Goal: Information Seeking & Learning: Learn about a topic

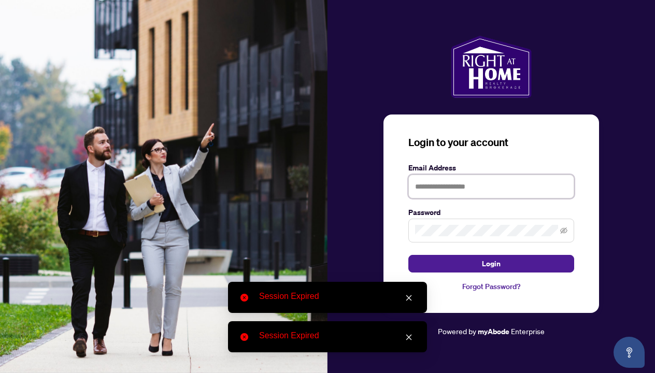
type input "**********"
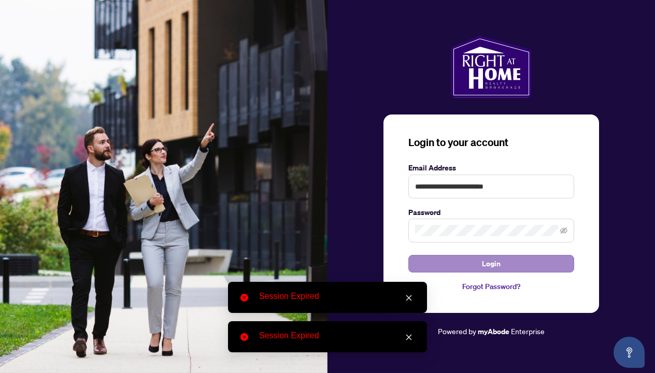
click at [448, 265] on button "Login" at bounding box center [491, 264] width 166 height 18
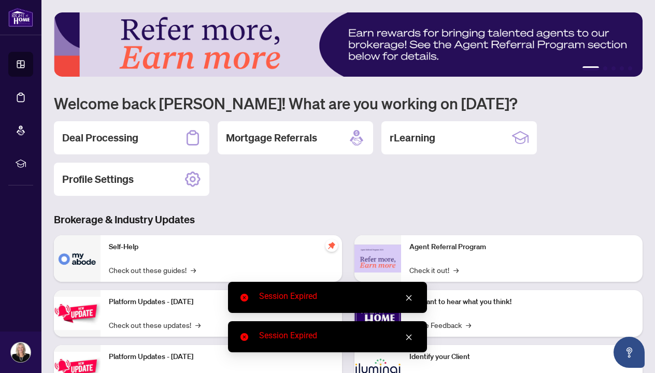
click at [407, 296] on icon "close" at bounding box center [408, 297] width 7 height 7
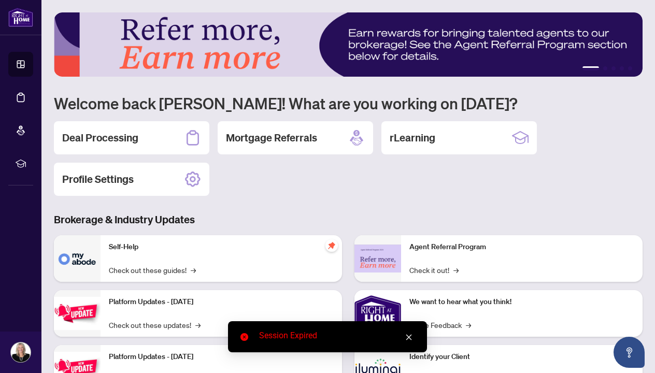
click at [407, 338] on icon "close" at bounding box center [408, 337] width 7 height 7
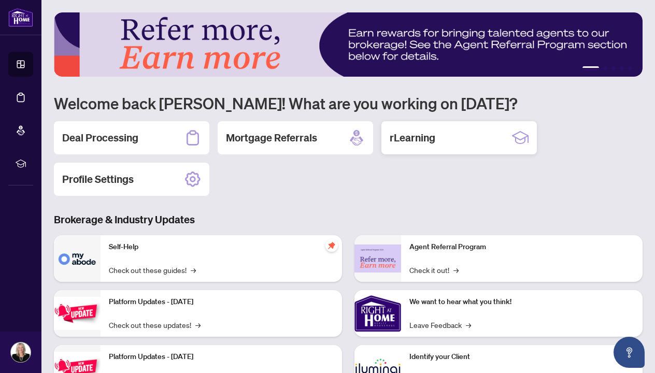
click at [407, 138] on h2 "rLearning" at bounding box center [413, 138] width 46 height 15
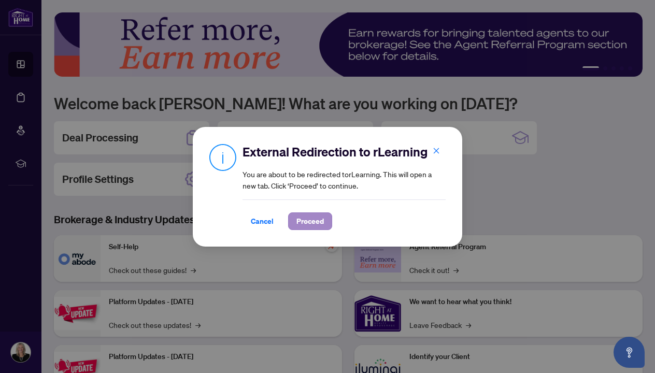
click at [312, 221] on span "Proceed" at bounding box center [309, 221] width 27 height 17
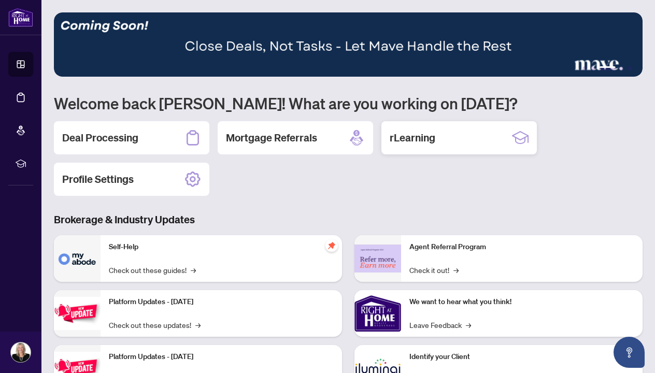
click at [404, 139] on h2 "rLearning" at bounding box center [413, 138] width 46 height 15
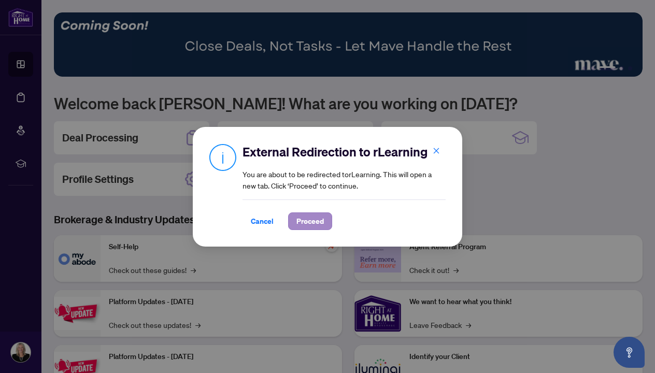
click at [312, 218] on span "Proceed" at bounding box center [309, 221] width 27 height 17
